Goal: Task Accomplishment & Management: Complete application form

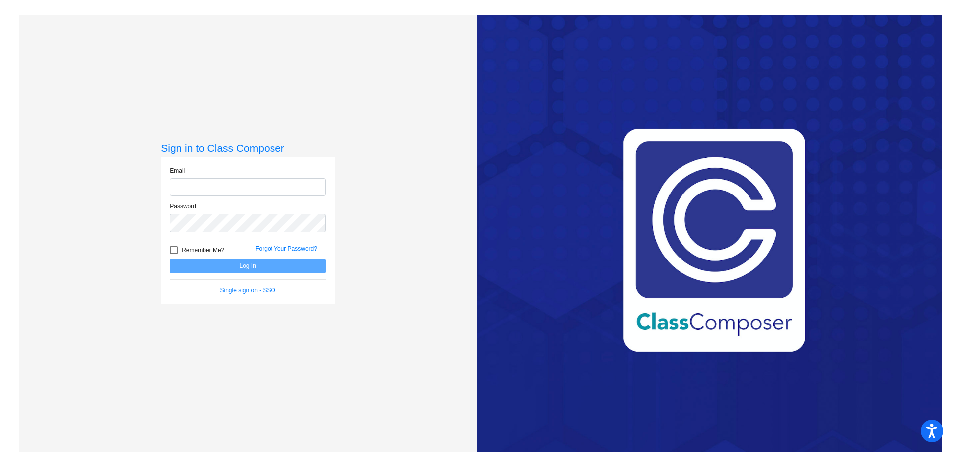
type input "k"
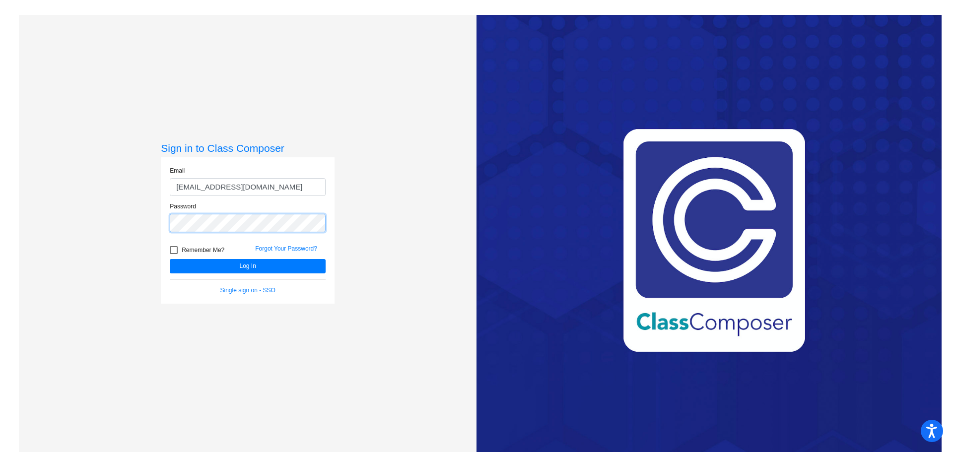
click at [170, 259] on button "Log In" at bounding box center [248, 266] width 156 height 14
click at [253, 266] on button "Log In" at bounding box center [248, 266] width 156 height 14
click at [170, 239] on form "Email [EMAIL_ADDRESS][DOMAIN_NAME] Password Remember Me? Forgot Your Password? …" at bounding box center [248, 230] width 156 height 129
click at [170, 259] on button "Log In" at bounding box center [248, 266] width 156 height 14
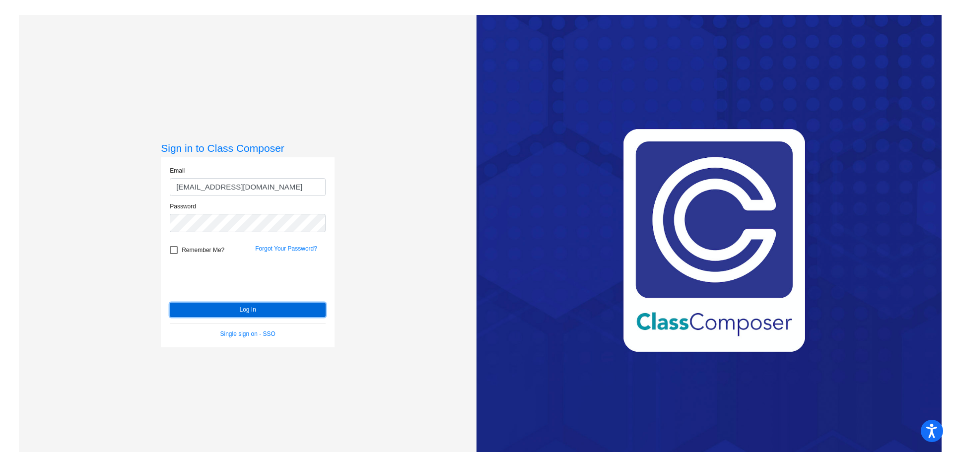
click at [261, 311] on button "Log In" at bounding box center [248, 310] width 156 height 14
drag, startPoint x: 252, startPoint y: 185, endPoint x: 144, endPoint y: 206, distance: 109.7
click at [140, 205] on div "Sign in to Class Composer Email [EMAIL_ADDRESS][DOMAIN_NAME] Password Remember …" at bounding box center [248, 241] width 458 height 452
type input "[EMAIL_ADDRESS][DOMAIN_NAME]"
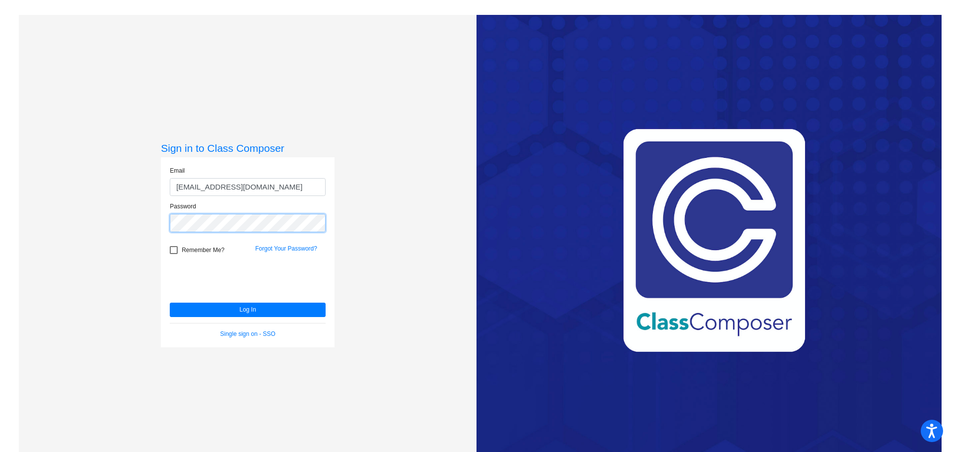
click at [145, 226] on div "Sign in to Class Composer Email [EMAIL_ADDRESS][DOMAIN_NAME] Password Remember …" at bounding box center [248, 241] width 458 height 452
drag, startPoint x: 172, startPoint y: 249, endPoint x: 182, endPoint y: 260, distance: 14.4
click at [172, 249] on div at bounding box center [174, 250] width 8 height 8
click at [173, 254] on input "Remember Me?" at bounding box center [173, 254] width 0 height 0
checkbox input "true"
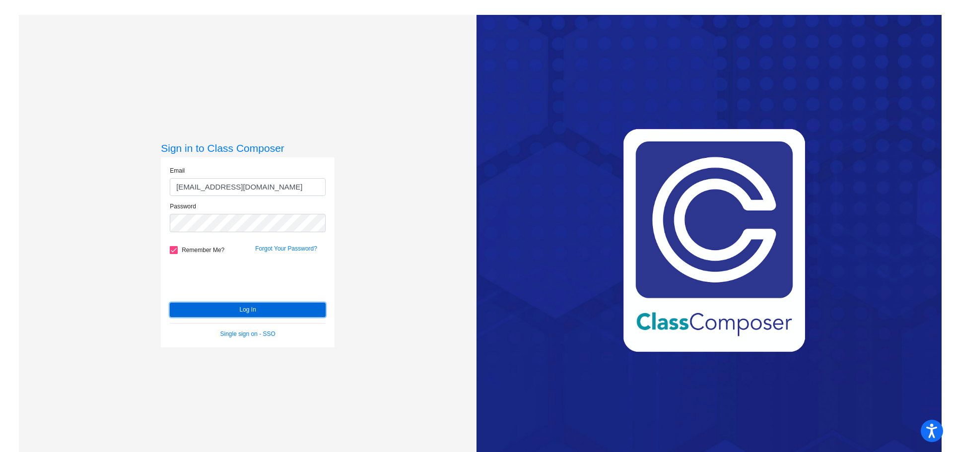
click at [255, 312] on button "Log In" at bounding box center [248, 310] width 156 height 14
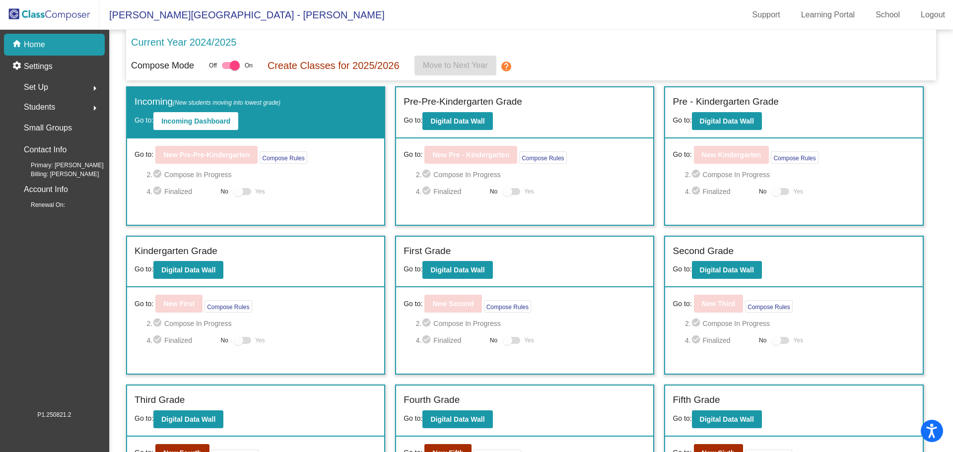
drag, startPoint x: 50, startPoint y: 10, endPoint x: 56, endPoint y: 11, distance: 6.0
click at [50, 10] on img at bounding box center [49, 14] width 99 height 29
click at [66, 15] on img at bounding box center [49, 14] width 99 height 29
click at [453, 449] on b "New Fifth" at bounding box center [447, 453] width 31 height 8
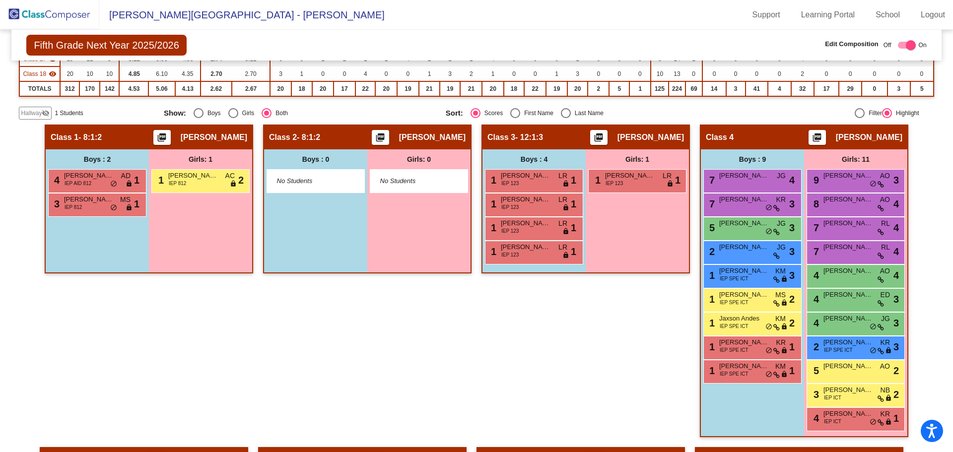
scroll to position [244, 0]
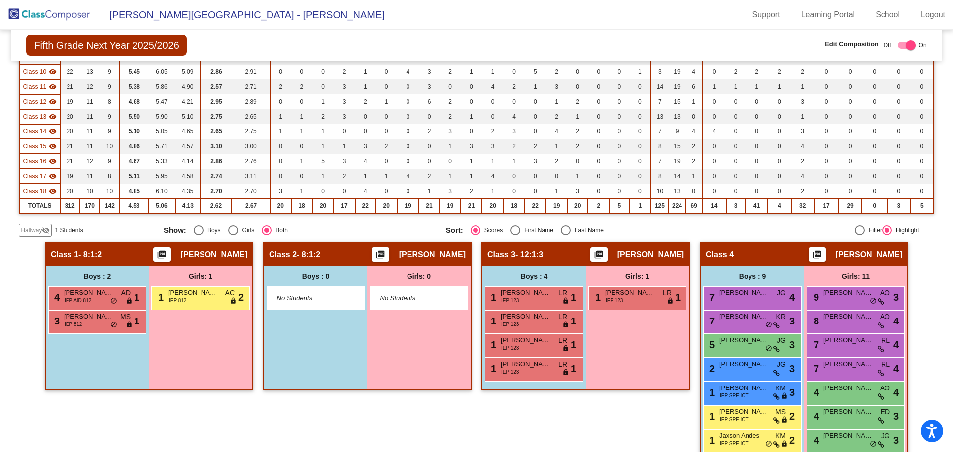
click at [42, 229] on mat-icon "visibility_off" at bounding box center [46, 230] width 8 height 8
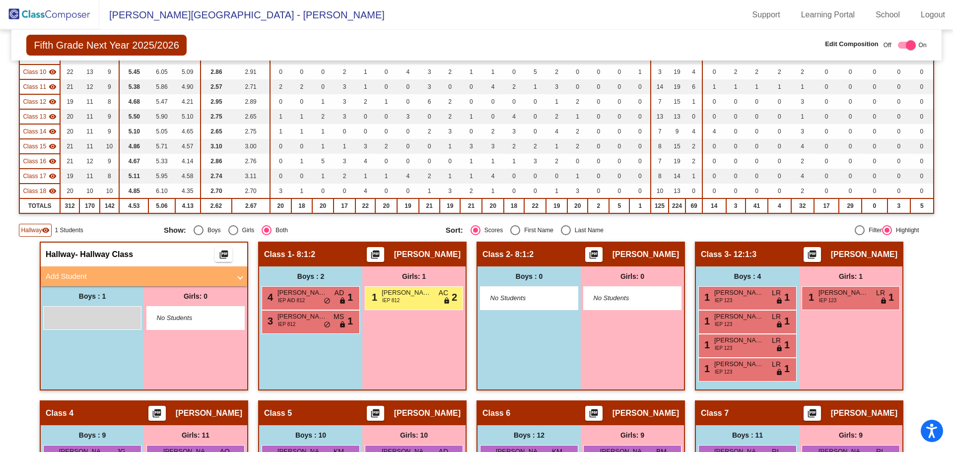
click at [73, 275] on mat-panel-title "Add Student" at bounding box center [138, 276] width 185 height 11
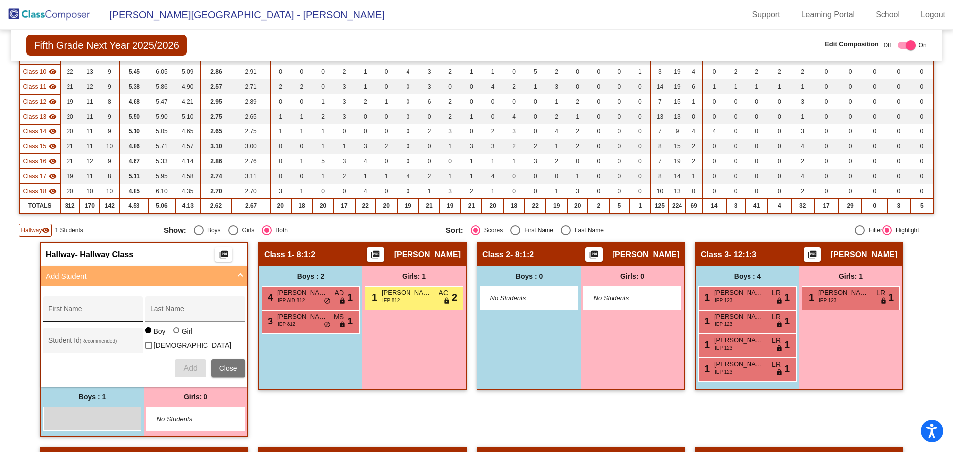
click at [90, 307] on div "First Name" at bounding box center [92, 312] width 89 height 20
click at [175, 306] on div "Last Name" at bounding box center [194, 312] width 89 height 20
drag, startPoint x: 75, startPoint y: 308, endPoint x: 40, endPoint y: 311, distance: 35.4
click at [43, 311] on div "[PERSON_NAME] First Name" at bounding box center [93, 308] width 100 height 25
drag, startPoint x: 73, startPoint y: 311, endPoint x: 42, endPoint y: 311, distance: 31.3
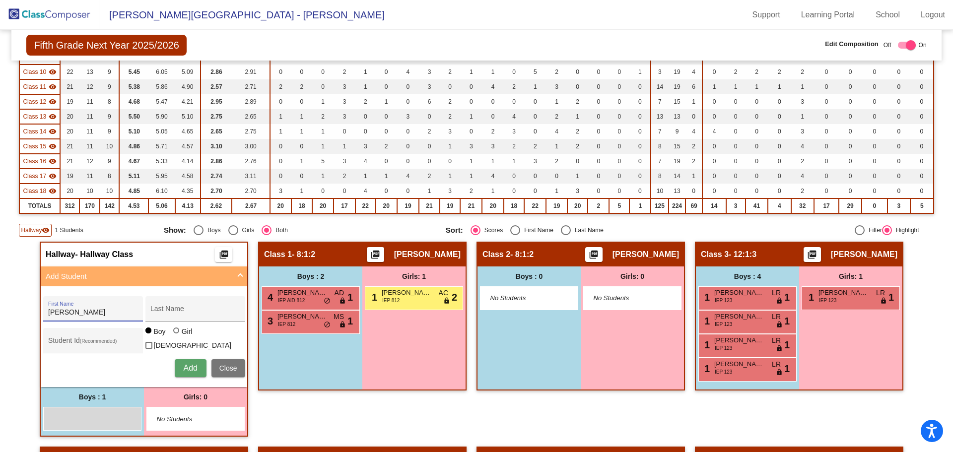
click at [43, 311] on div "[PERSON_NAME] First Name" at bounding box center [93, 308] width 100 height 25
type input "[PERSON_NAME]"
click at [151, 311] on input "Last Name" at bounding box center [194, 313] width 89 height 8
type input "[PERSON_NAME]"
click at [79, 344] on input "Student Id (Recommended)" at bounding box center [92, 345] width 89 height 8
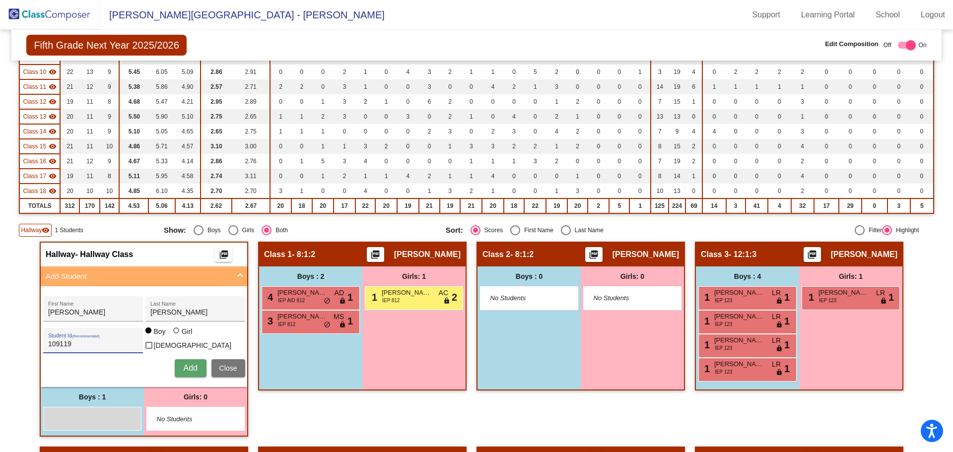
type input "109119"
click at [183, 364] on span "Add" at bounding box center [190, 368] width 14 height 8
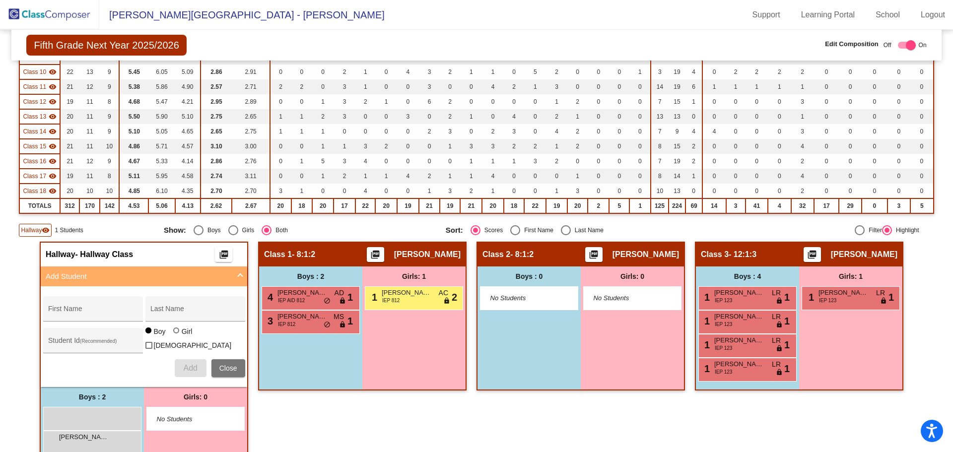
click at [36, 13] on img at bounding box center [49, 14] width 99 height 29
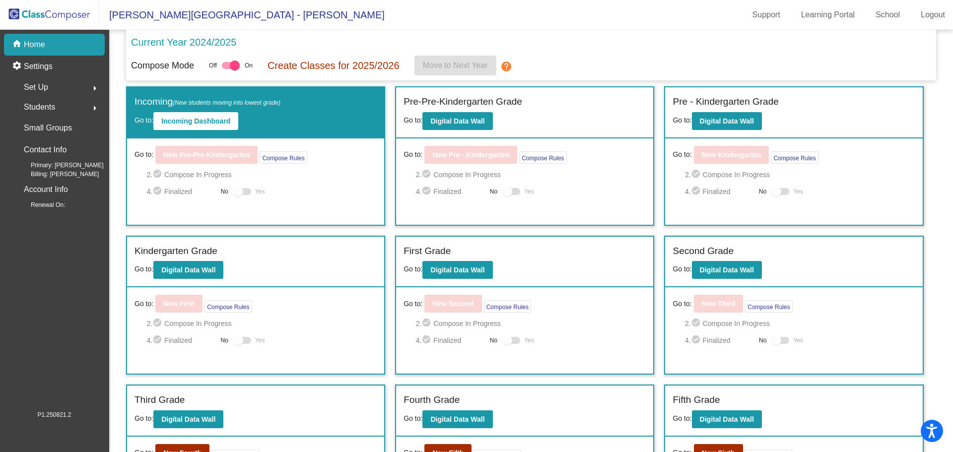
scroll to position [135, 0]
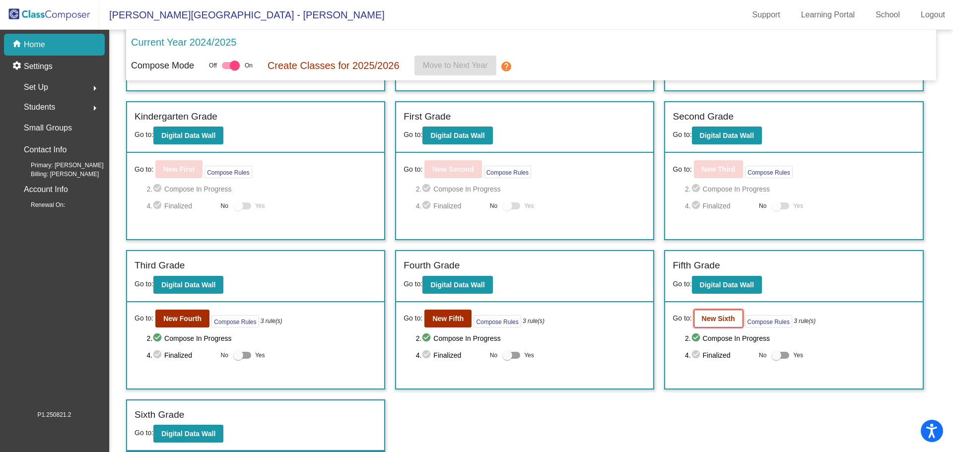
click at [712, 320] on b "New Sixth" at bounding box center [718, 319] width 33 height 8
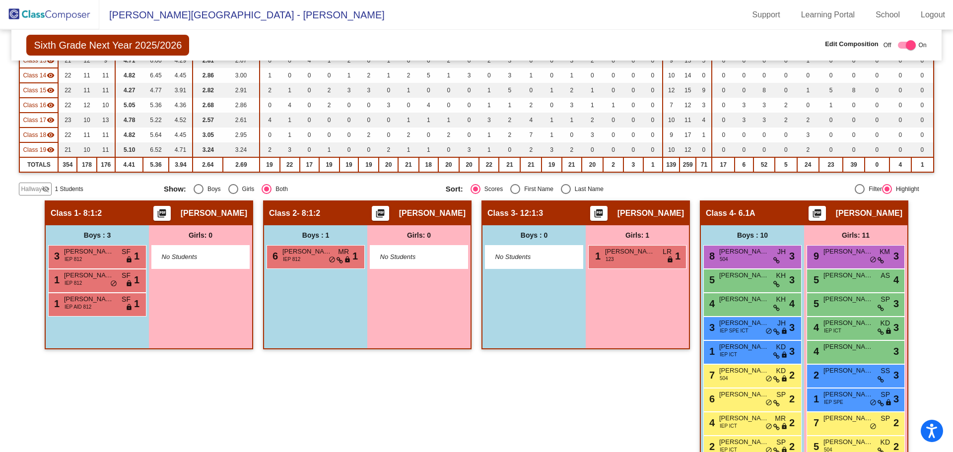
scroll to position [298, 0]
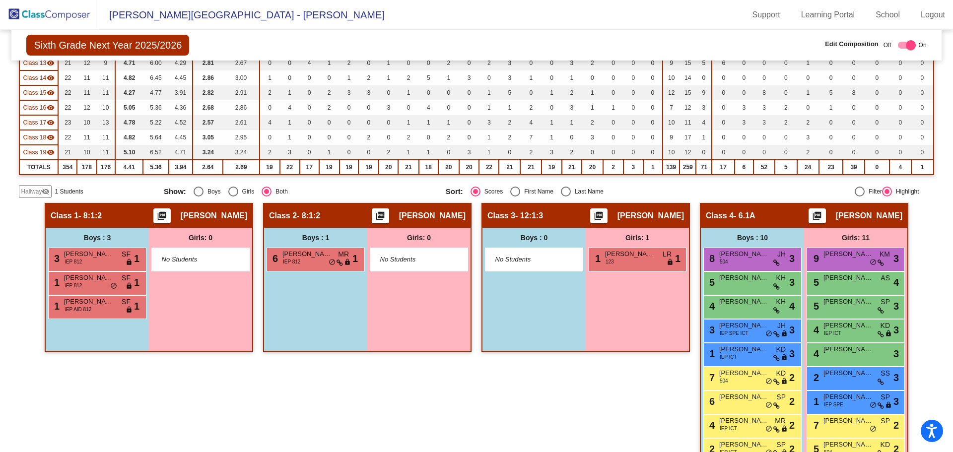
click at [38, 190] on span "Hallway" at bounding box center [31, 191] width 21 height 9
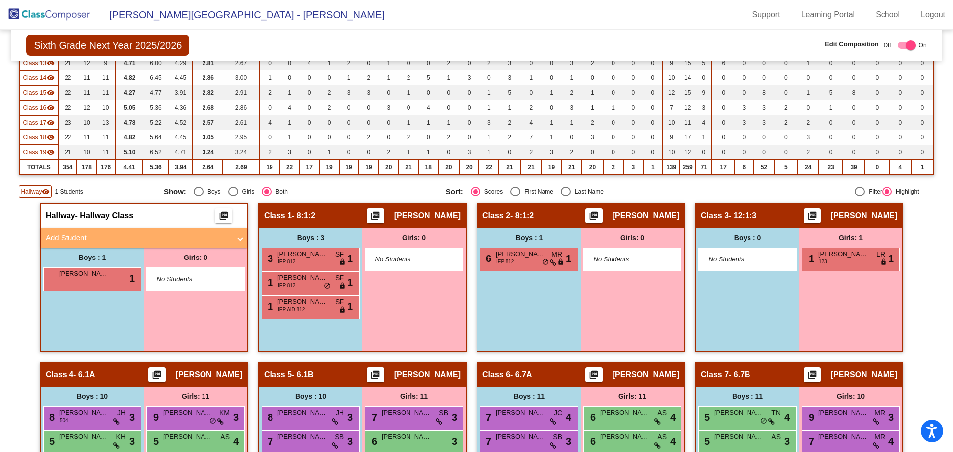
click at [65, 233] on mat-panel-title "Add Student" at bounding box center [138, 237] width 185 height 11
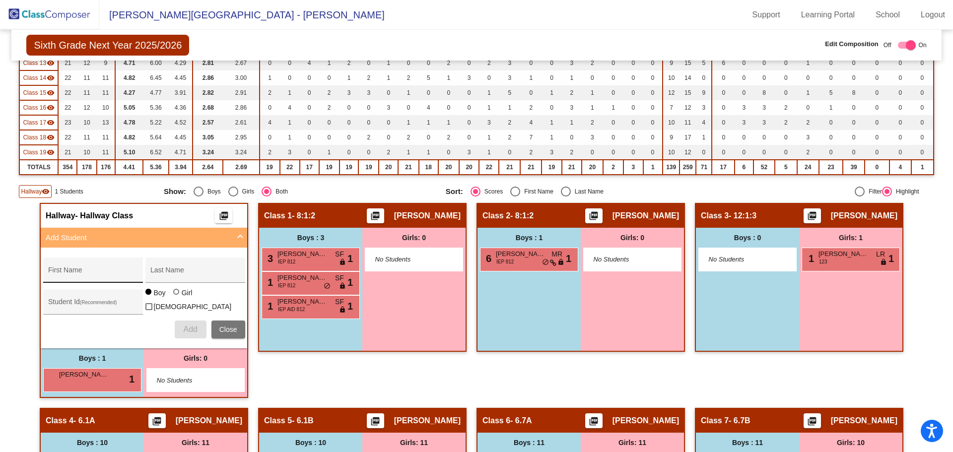
click at [84, 275] on input "First Name" at bounding box center [92, 274] width 89 height 8
type input "[PERSON_NAME]"
click at [170, 277] on input "Last Name" at bounding box center [194, 274] width 89 height 8
type input "[PERSON_NAME]"
click at [102, 296] on div "Student Id (Recommended)" at bounding box center [92, 304] width 89 height 20
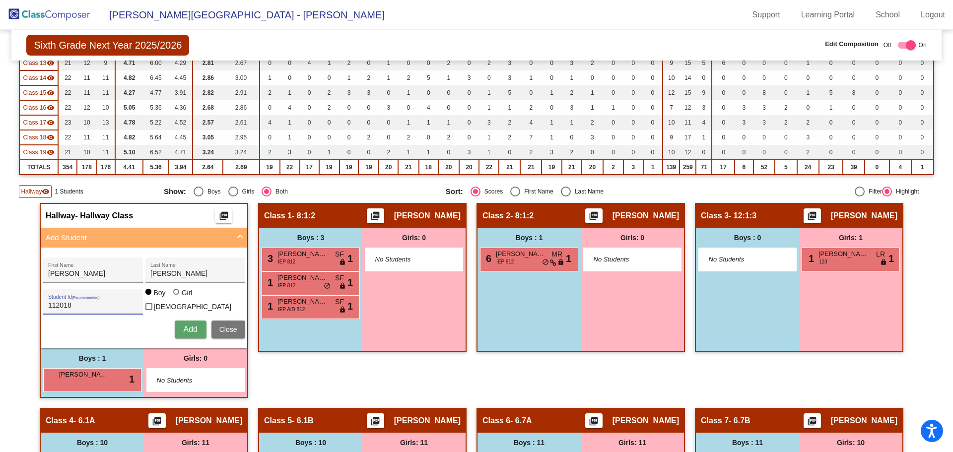
type input "112018"
click at [196, 328] on button "Add" at bounding box center [191, 330] width 32 height 18
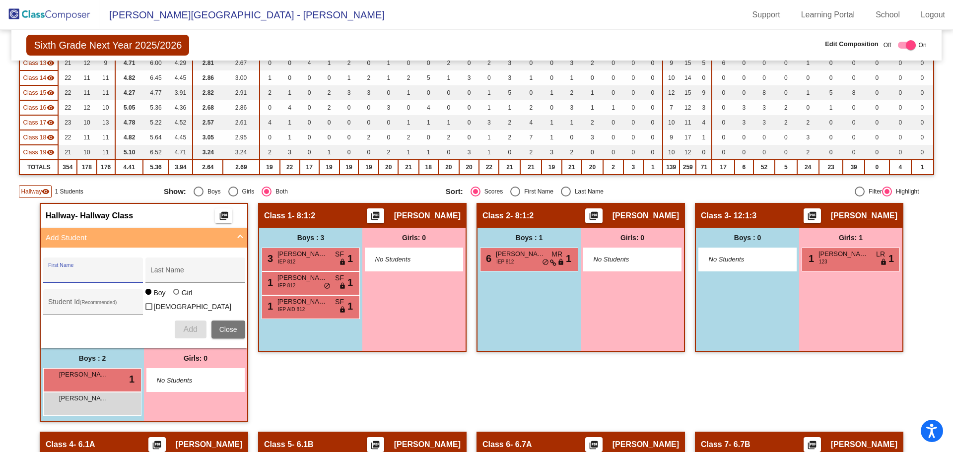
type input "S"
type input "Zihan"
click at [162, 272] on input "Last Name" at bounding box center [194, 274] width 89 height 8
type input "S"
type input "Shi"
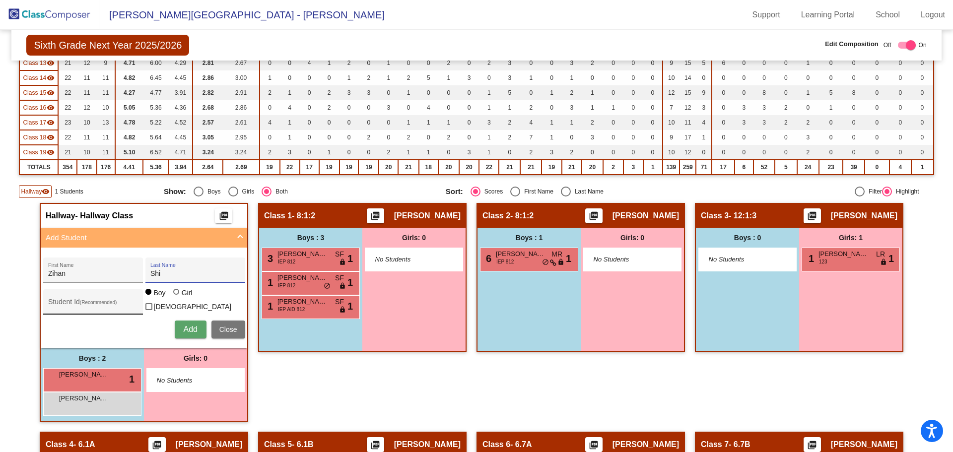
click at [95, 292] on div "Student Id (Recommended)" at bounding box center [93, 301] width 100 height 25
click at [93, 308] on input "Student Id (Recommended)" at bounding box center [92, 306] width 89 height 8
type input "112010"
click at [178, 328] on button "Add" at bounding box center [191, 330] width 32 height 18
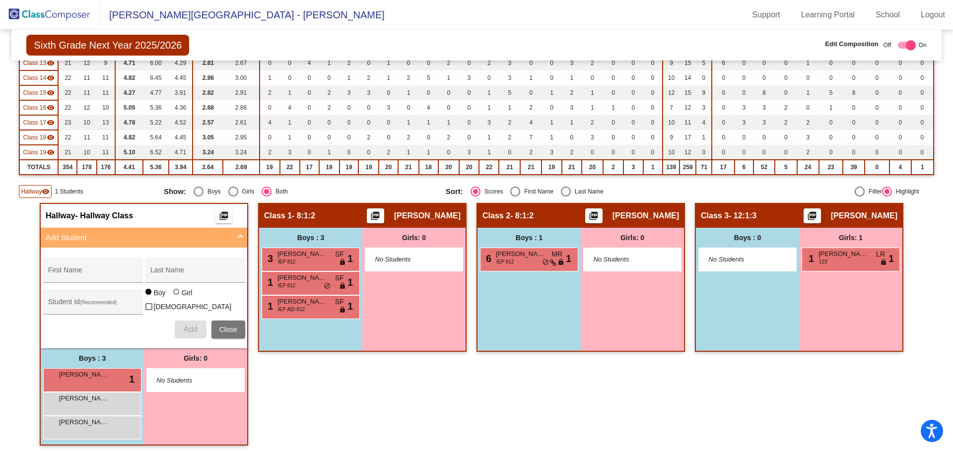
click at [343, 409] on div "Class 1 - 8:1:2 picture_as_pdf [PERSON_NAME] Add Student First Name Last Name S…" at bounding box center [362, 329] width 209 height 253
drag, startPoint x: 57, startPoint y: 11, endPoint x: 273, endPoint y: 7, distance: 216.0
click at [57, 10] on img at bounding box center [49, 14] width 99 height 29
